Goal: Navigation & Orientation: Find specific page/section

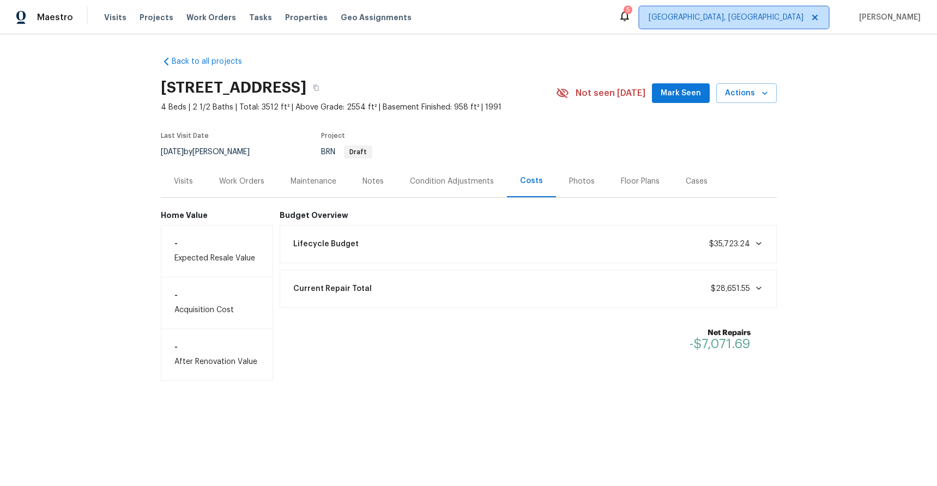
click at [818, 16] on icon at bounding box center [814, 17] width 5 height 5
click at [804, 20] on span "[US_STATE] Other" at bounding box center [766, 17] width 75 height 11
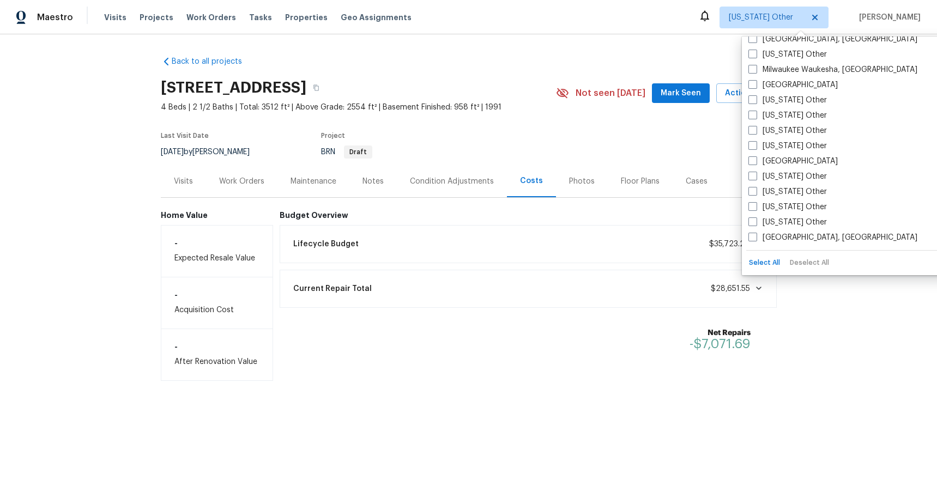
scroll to position [1113, 0]
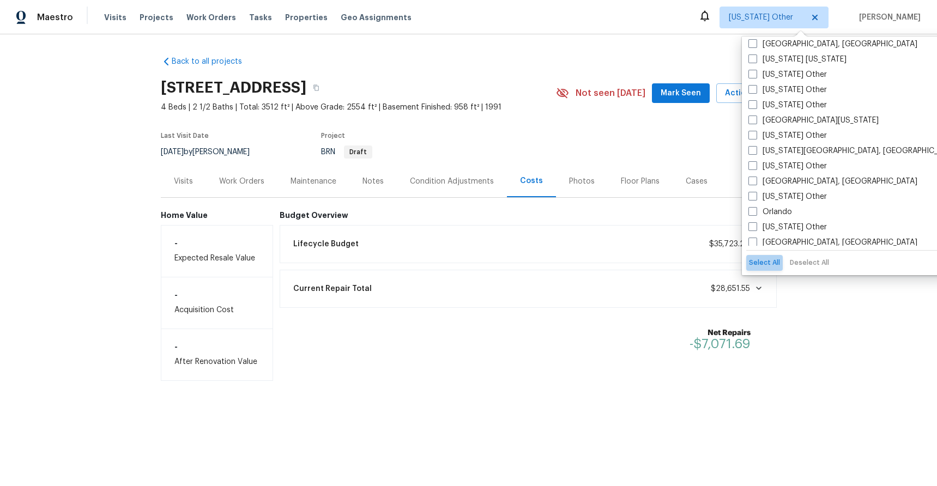
click at [770, 259] on button "Select All" at bounding box center [764, 263] width 37 height 16
checkbox input "true"
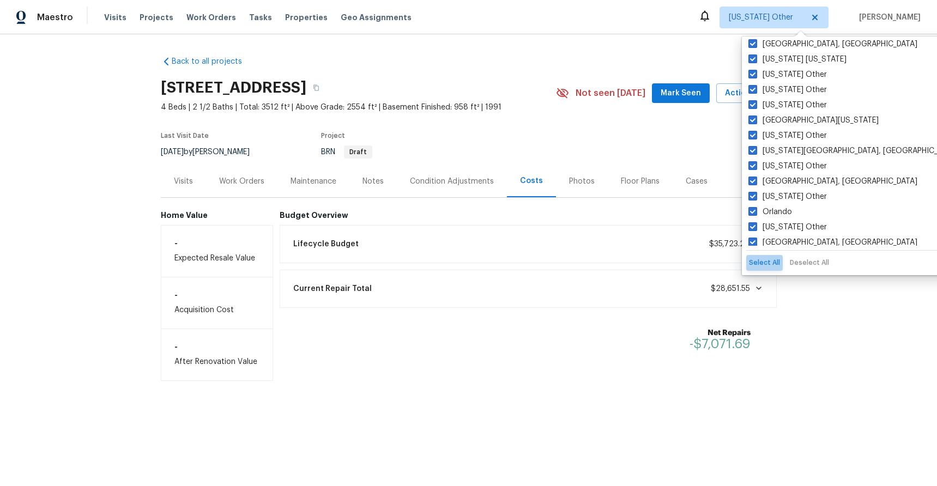
checkbox input "true"
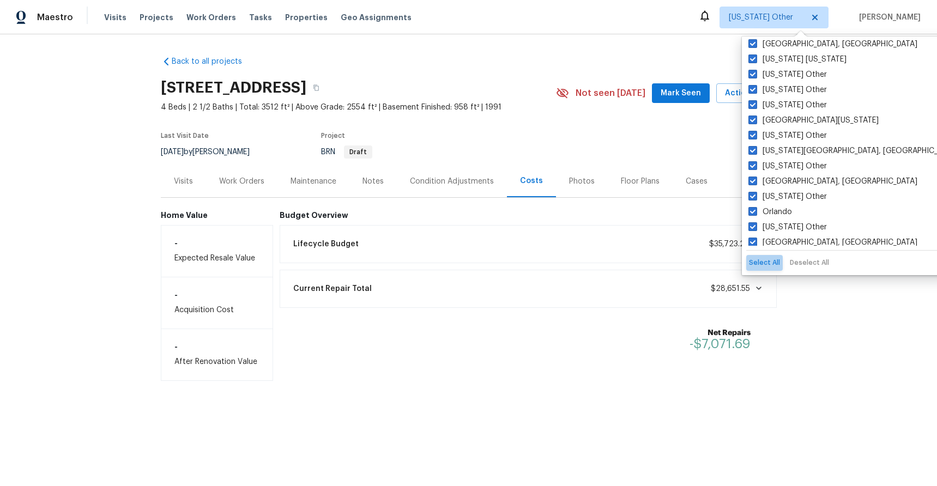
checkbox input "true"
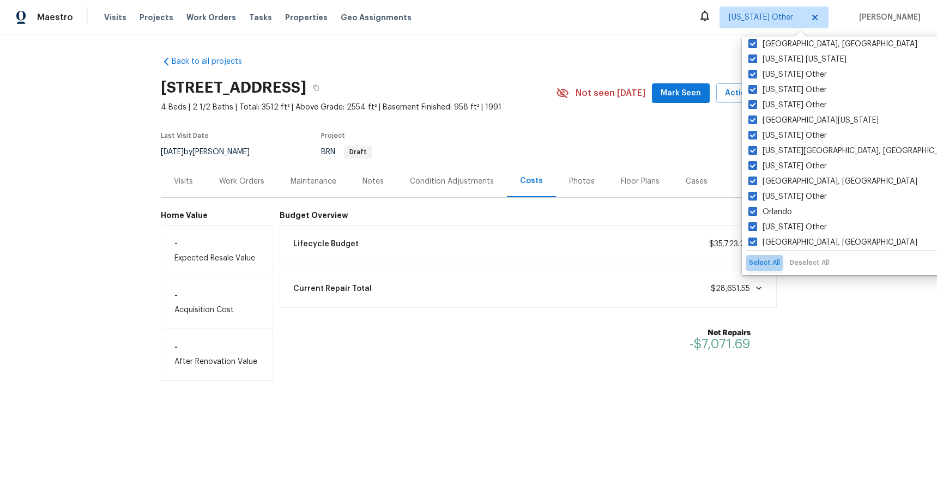
checkbox input "true"
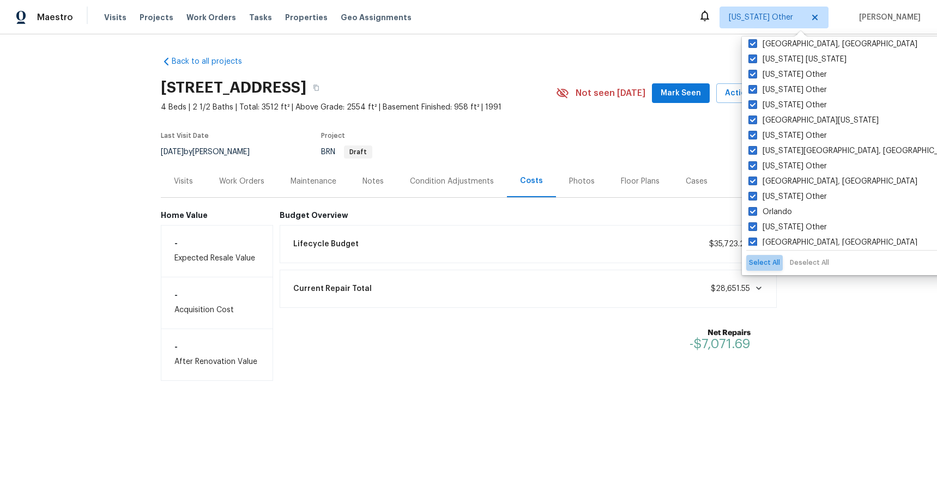
checkbox input "true"
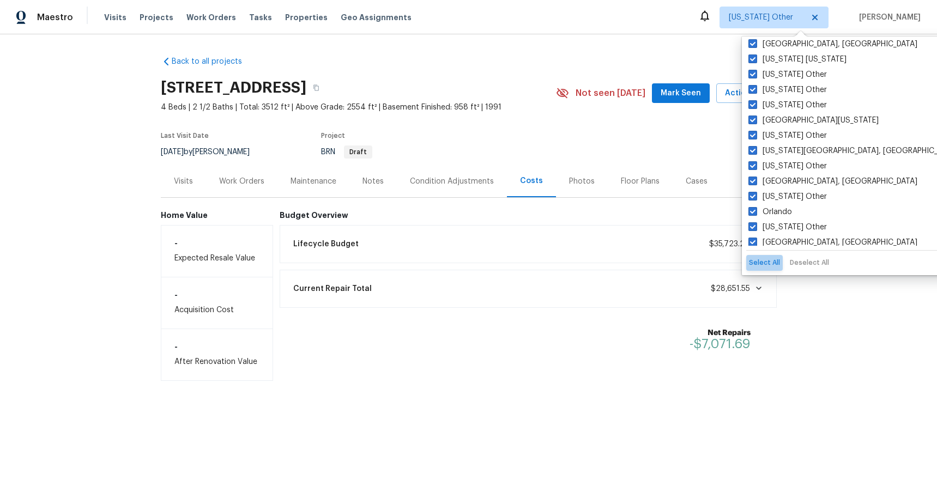
checkbox input "true"
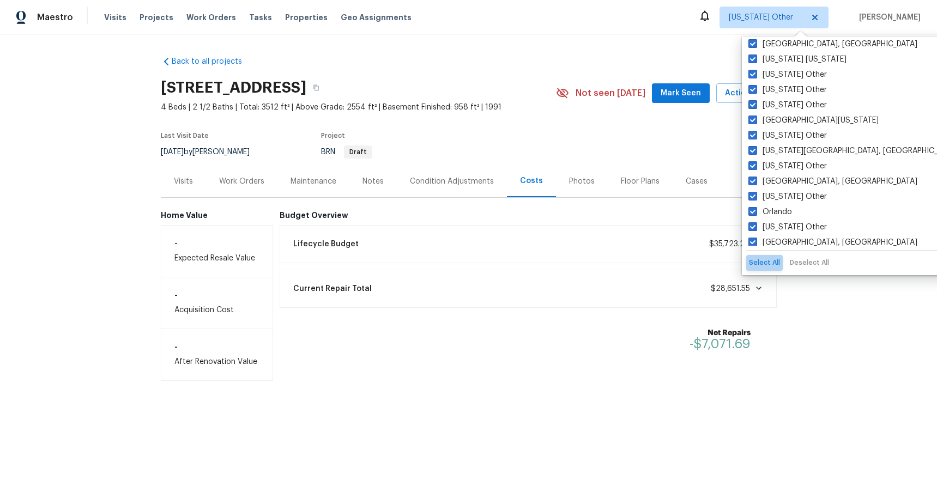
checkbox input "true"
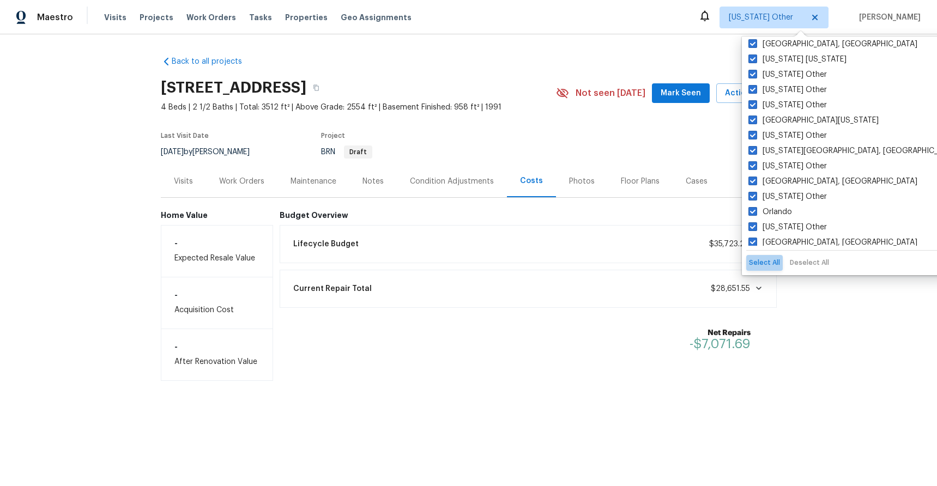
checkbox input "true"
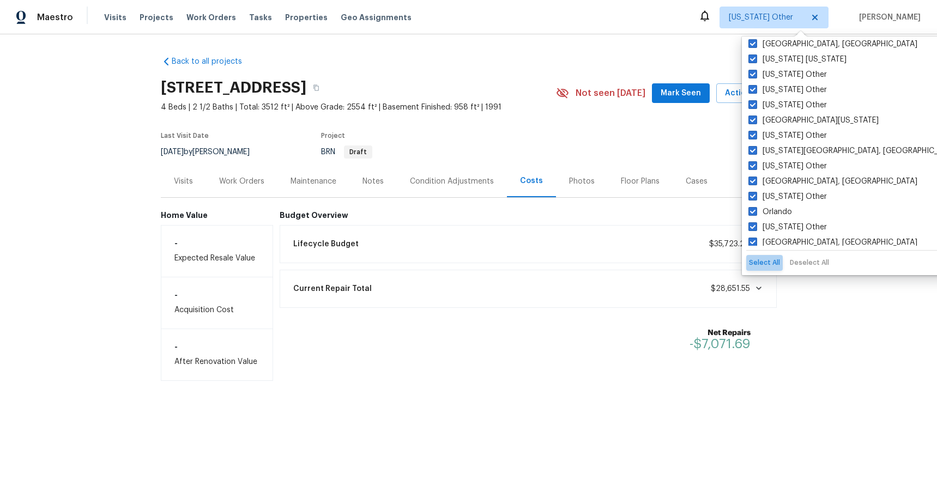
checkbox input "true"
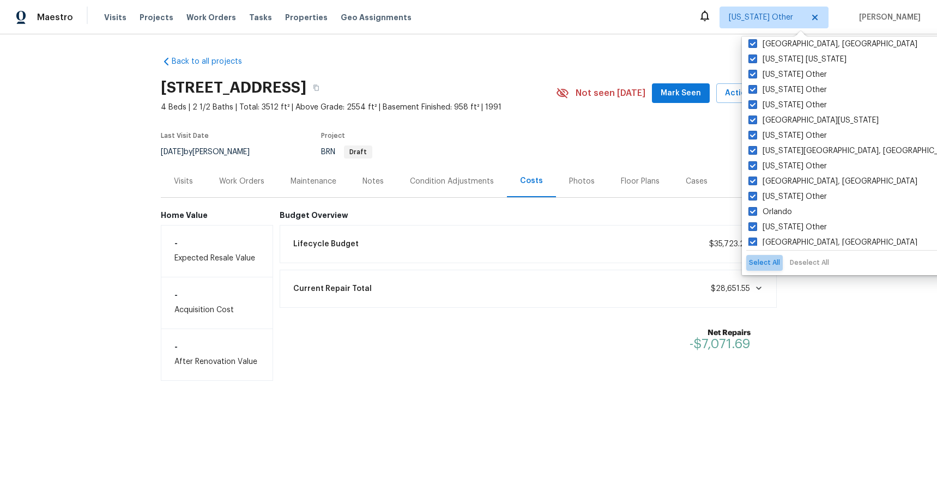
checkbox input "true"
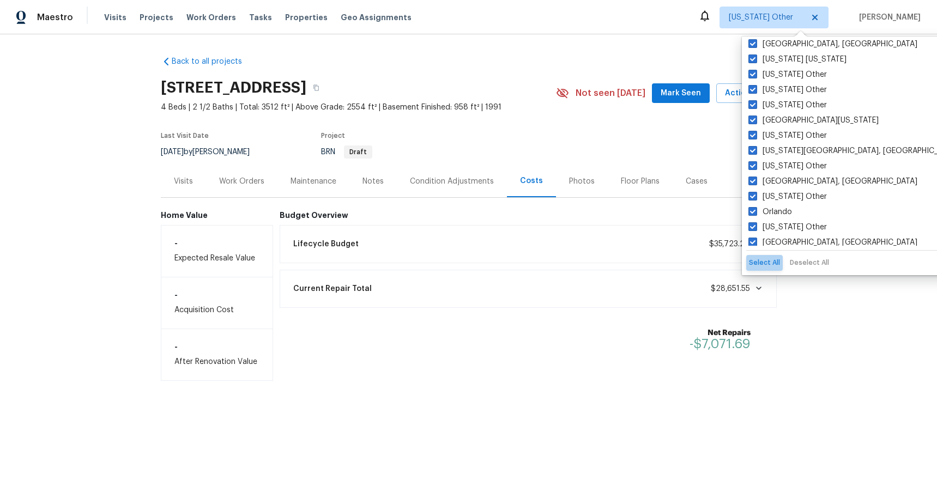
checkbox input "true"
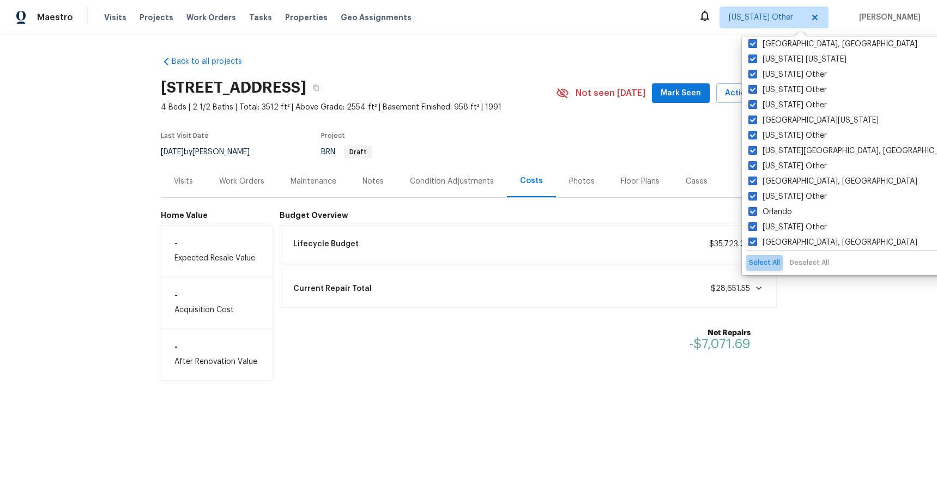
checkbox input "true"
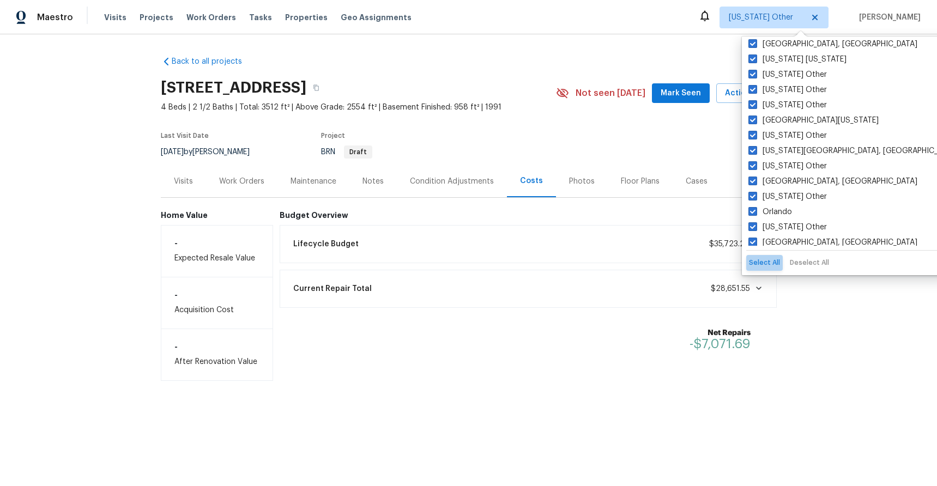
checkbox input "true"
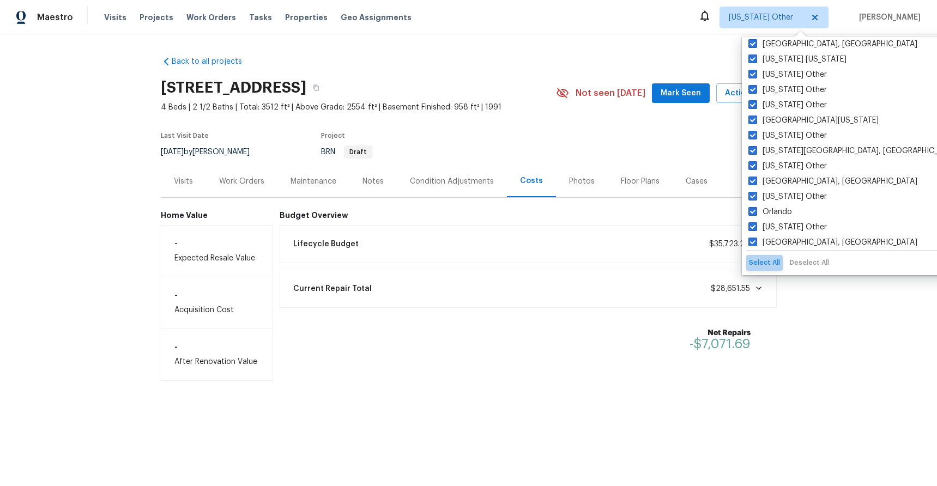
checkbox input "true"
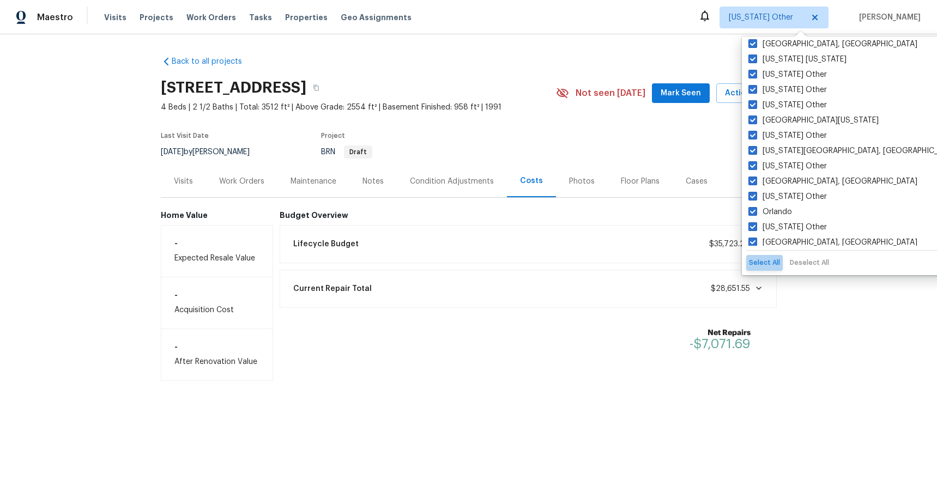
checkbox input "true"
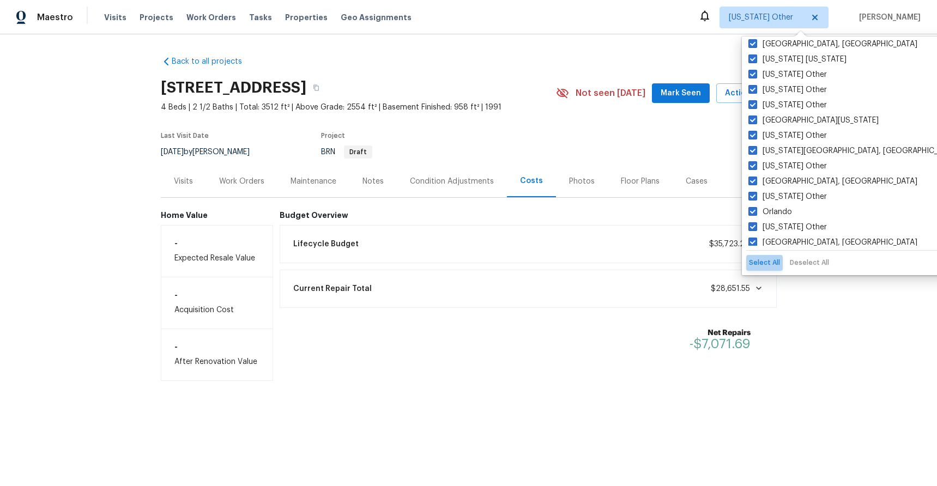
checkbox input "true"
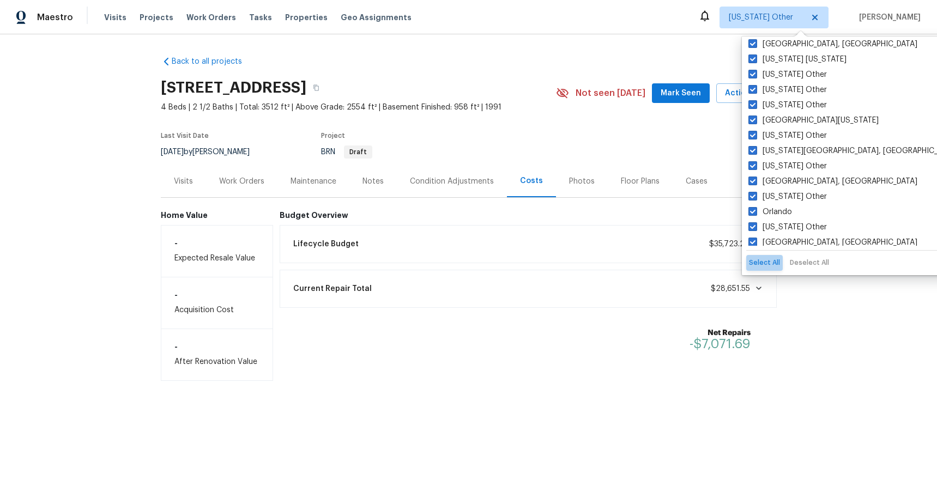
checkbox input "true"
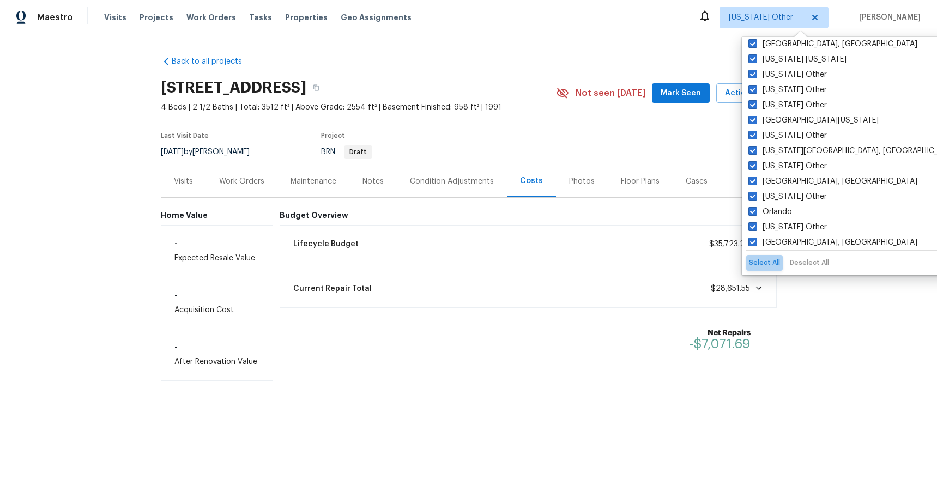
checkbox input "true"
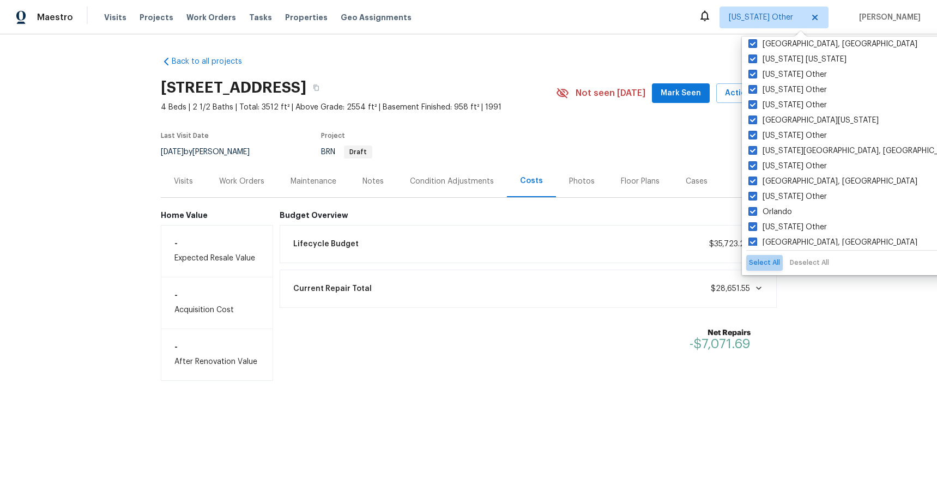
checkbox input "true"
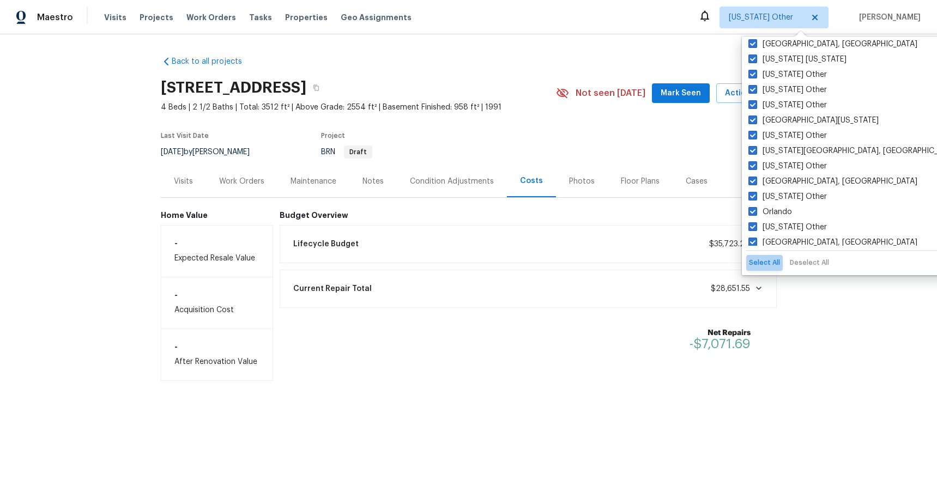
checkbox input "true"
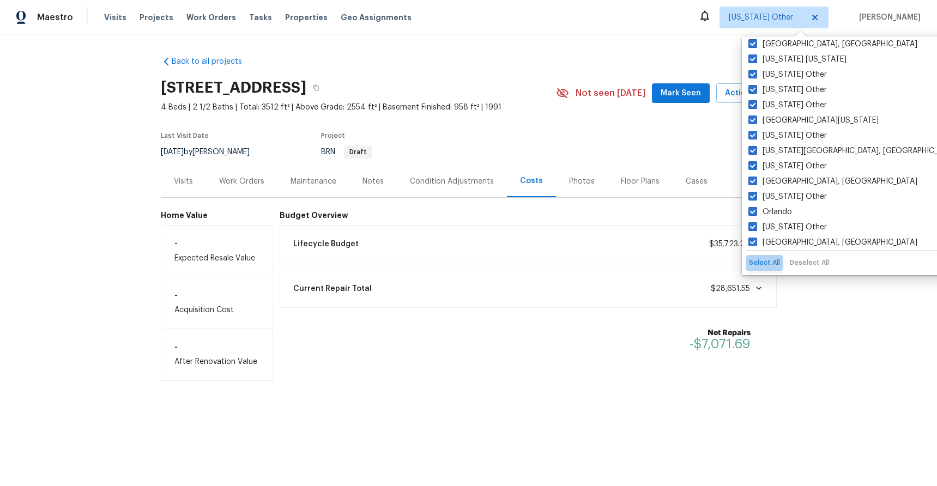
checkbox input "true"
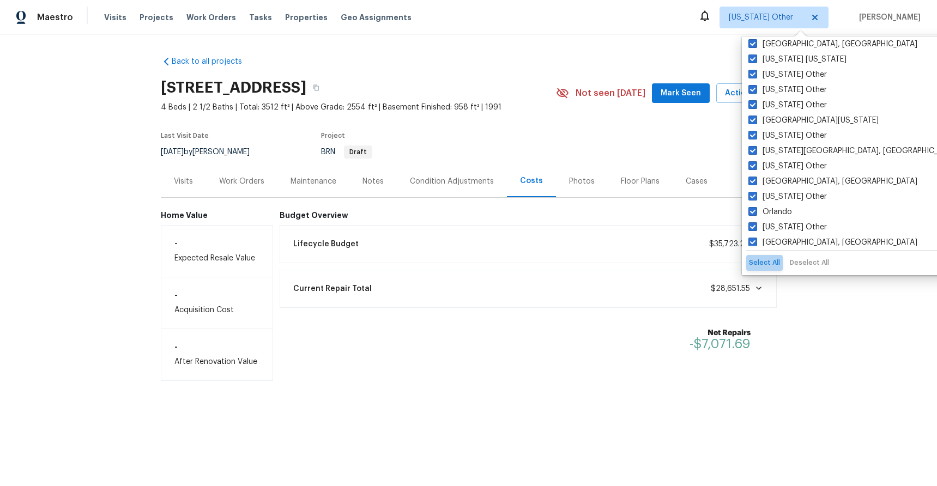
checkbox input "true"
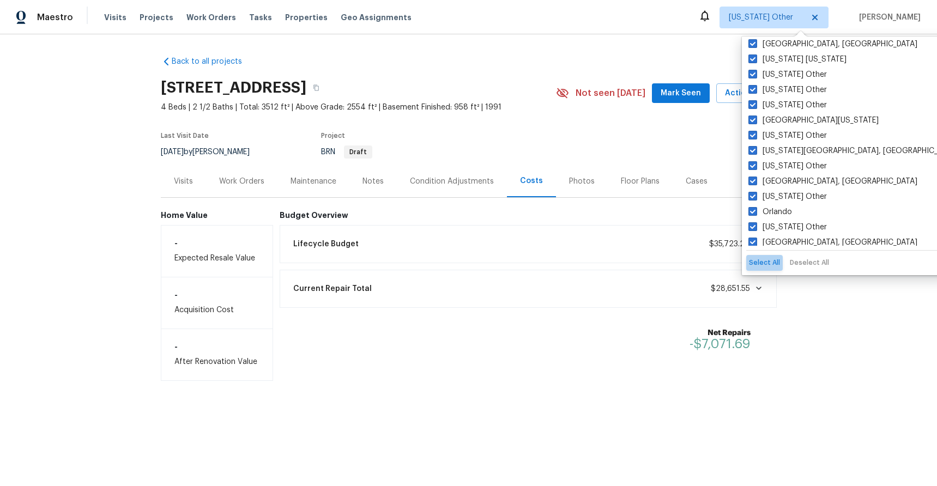
checkbox input "true"
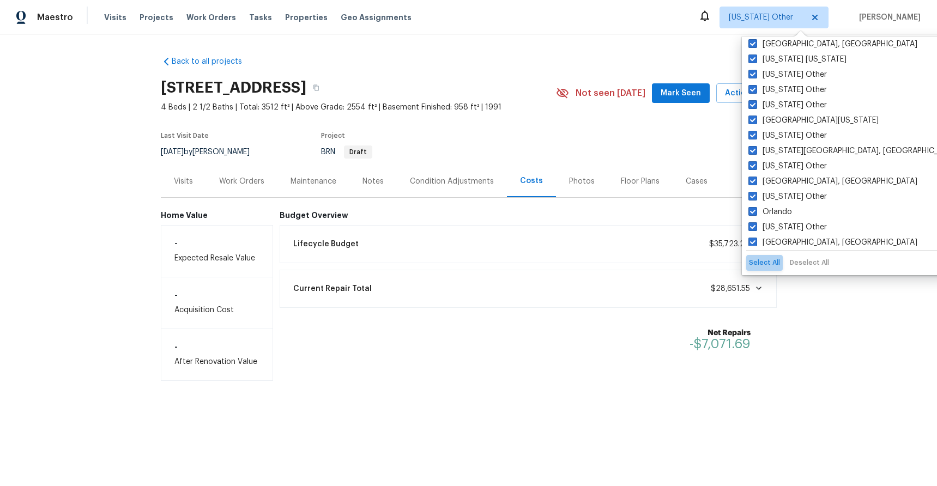
checkbox input "true"
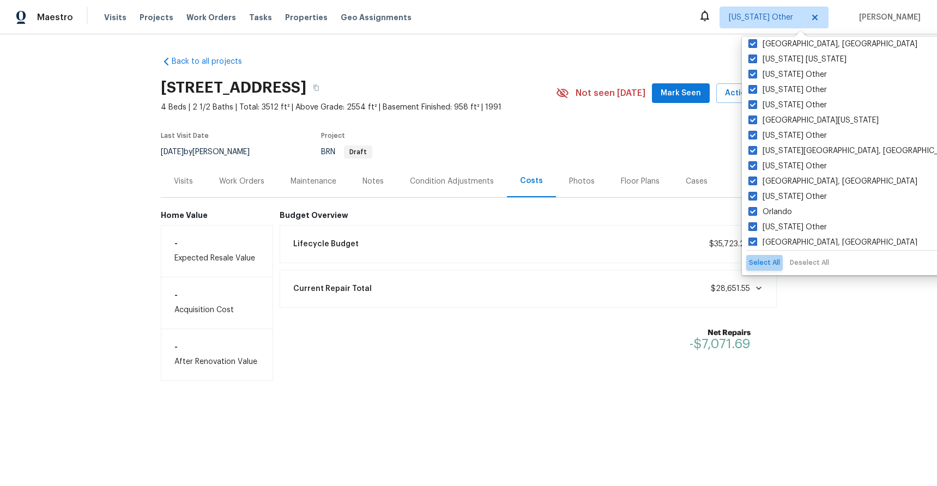
checkbox input "true"
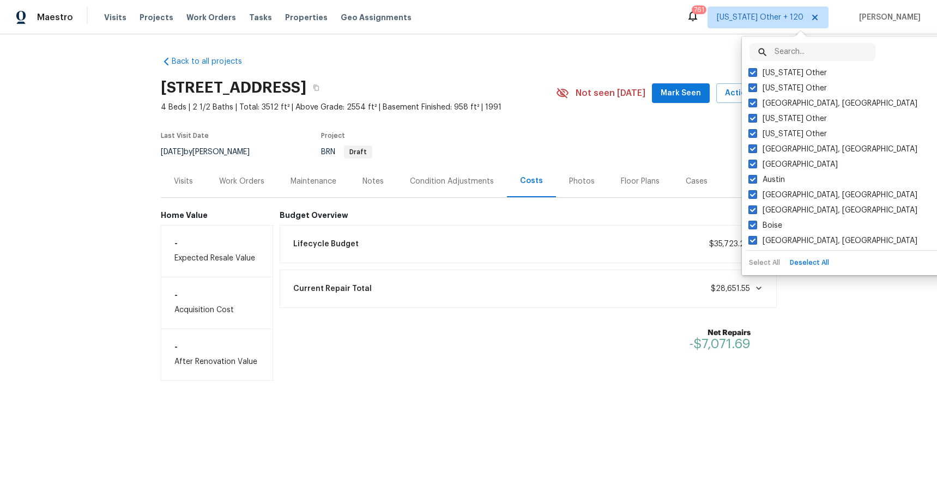
click at [670, 58] on div "Back to all projects [STREET_ADDRESS] 4 Beds | 2 1/2 Baths | Total: 3512 ft² | …" at bounding box center [469, 214] width 616 height 334
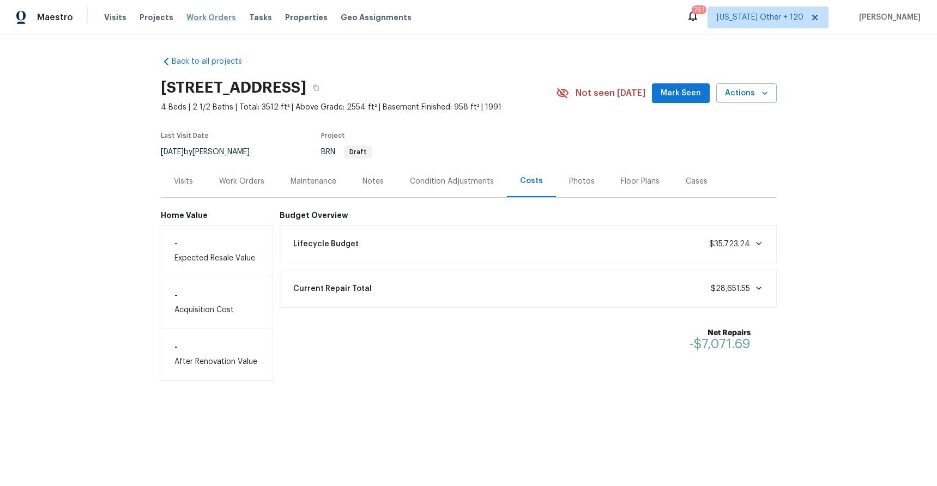
click at [192, 19] on span "Work Orders" at bounding box center [211, 17] width 50 height 11
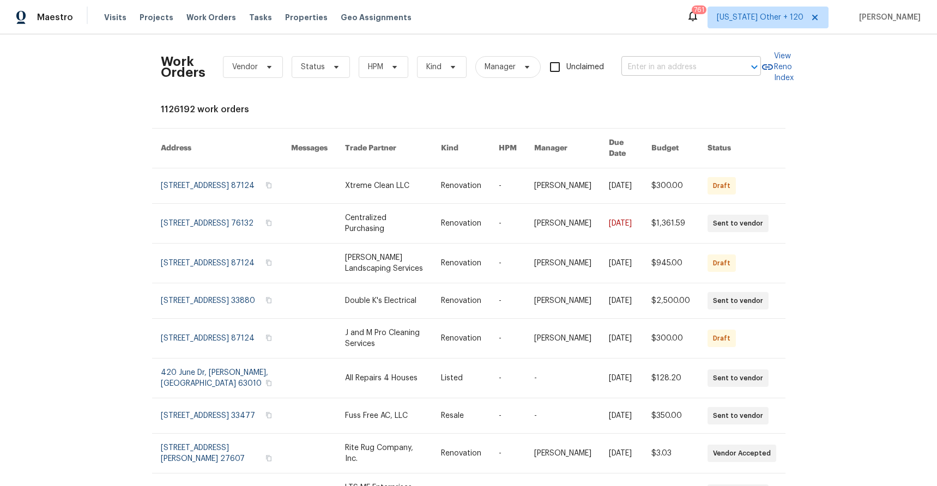
click at [656, 69] on input "text" at bounding box center [676, 67] width 109 height 17
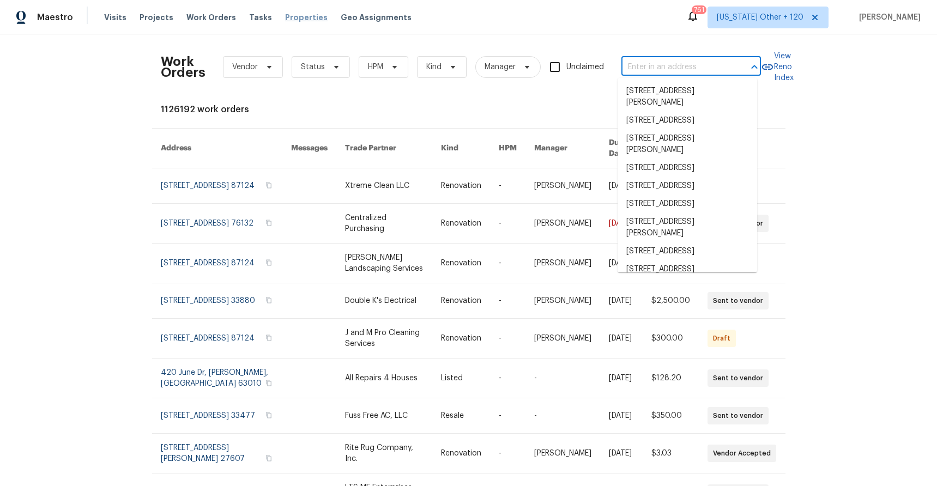
click at [288, 16] on span "Properties" at bounding box center [306, 17] width 43 height 11
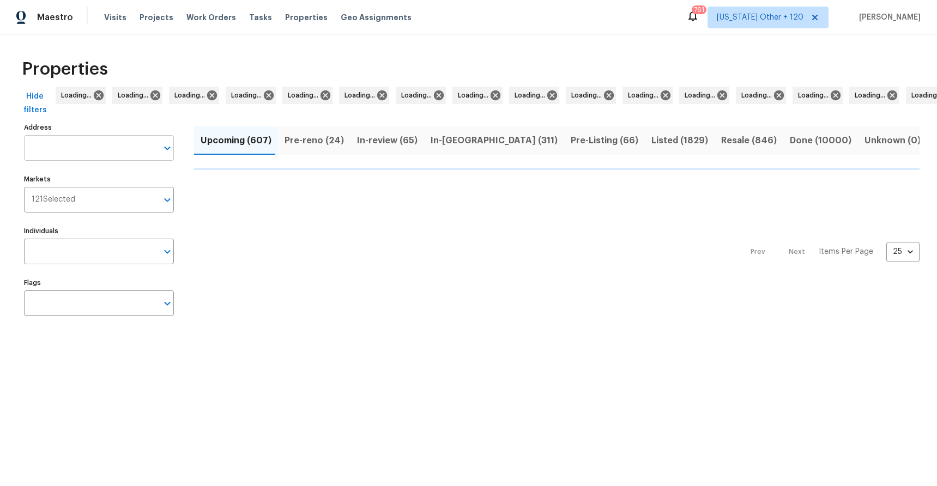
click at [96, 145] on input "Address" at bounding box center [91, 148] width 134 height 26
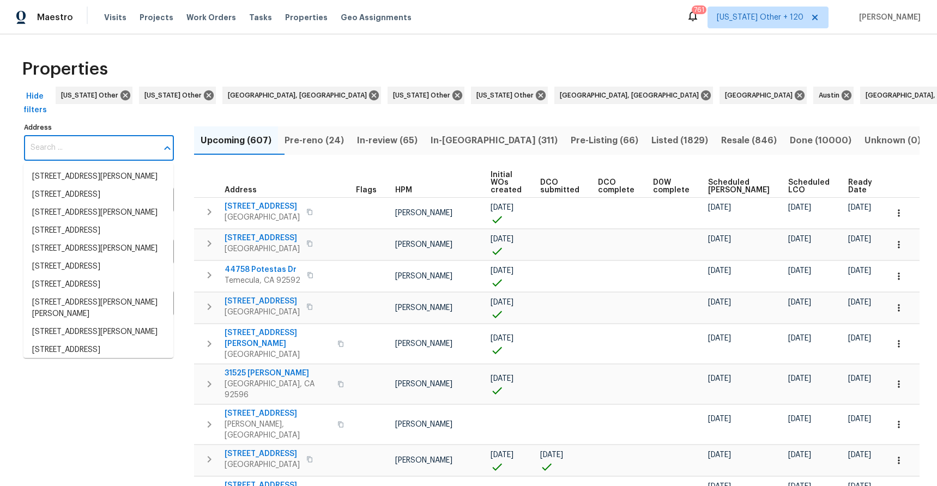
click at [96, 149] on input "Address" at bounding box center [91, 148] width 134 height 26
paste input "[STREET_ADDRESS][PERSON_NAME]"
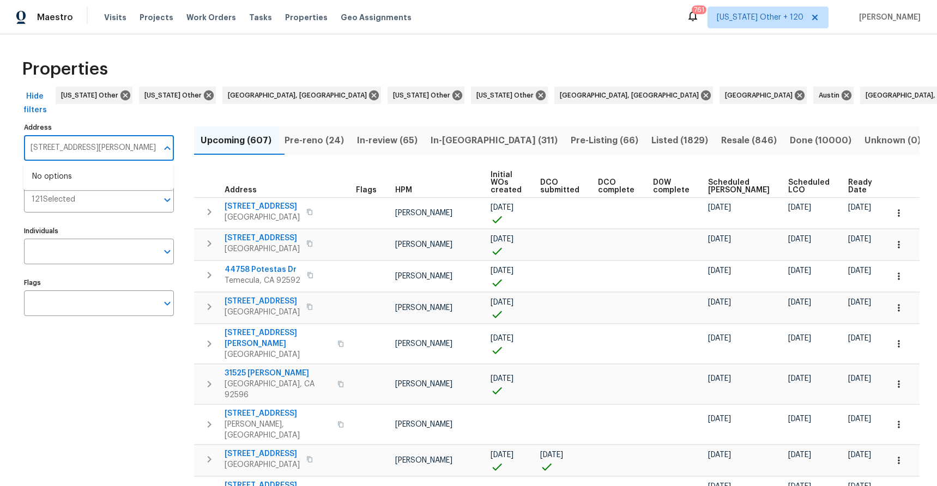
click at [152, 153] on input "[STREET_ADDRESS][PERSON_NAME]" at bounding box center [91, 148] width 134 height 26
drag, startPoint x: 152, startPoint y: 153, endPoint x: 107, endPoint y: 152, distance: 44.7
click at [107, 152] on input "[STREET_ADDRESS][PERSON_NAME]" at bounding box center [91, 148] width 134 height 26
type input "[STREET_ADDRESS][PERSON_NAME]"
